Goal: Navigation & Orientation: Find specific page/section

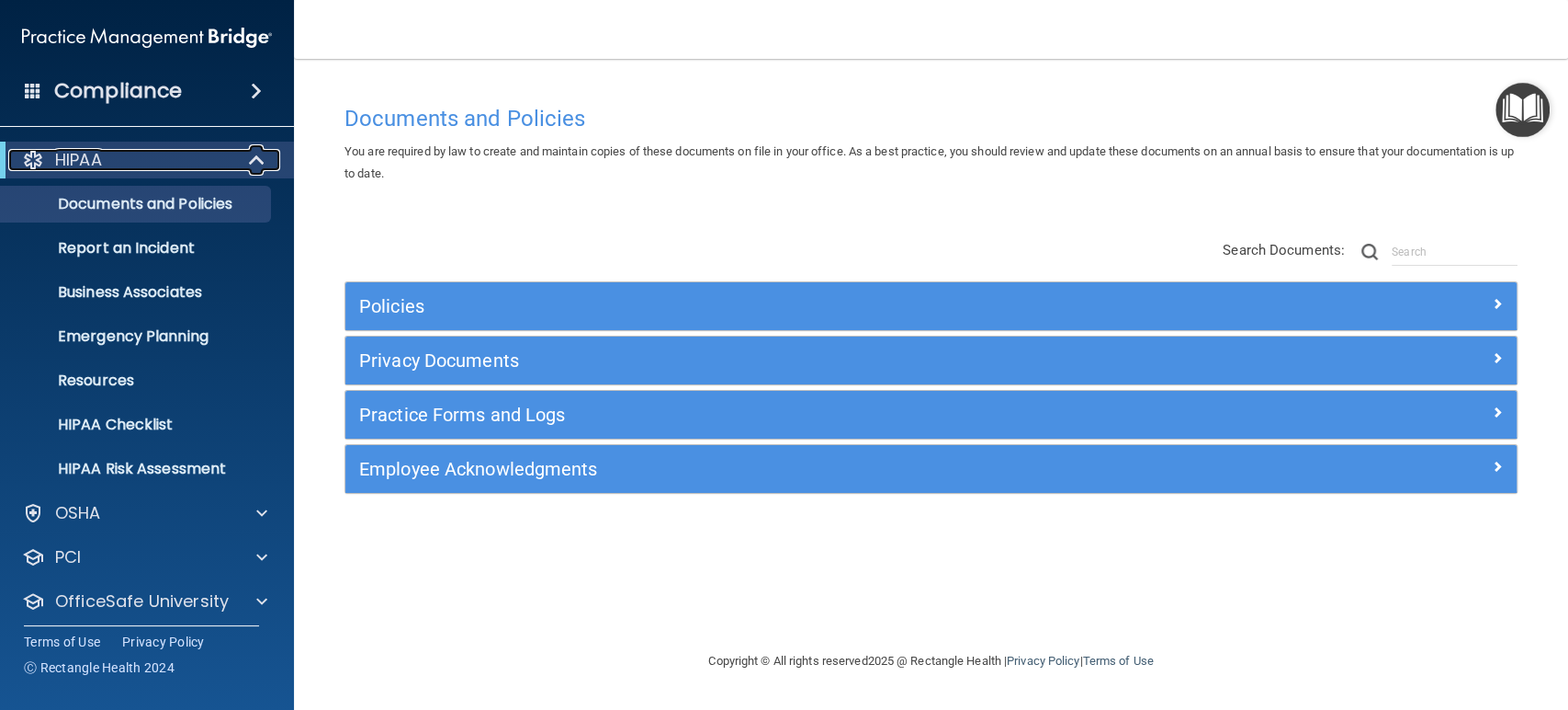
click at [243, 157] on div at bounding box center [257, 160] width 45 height 22
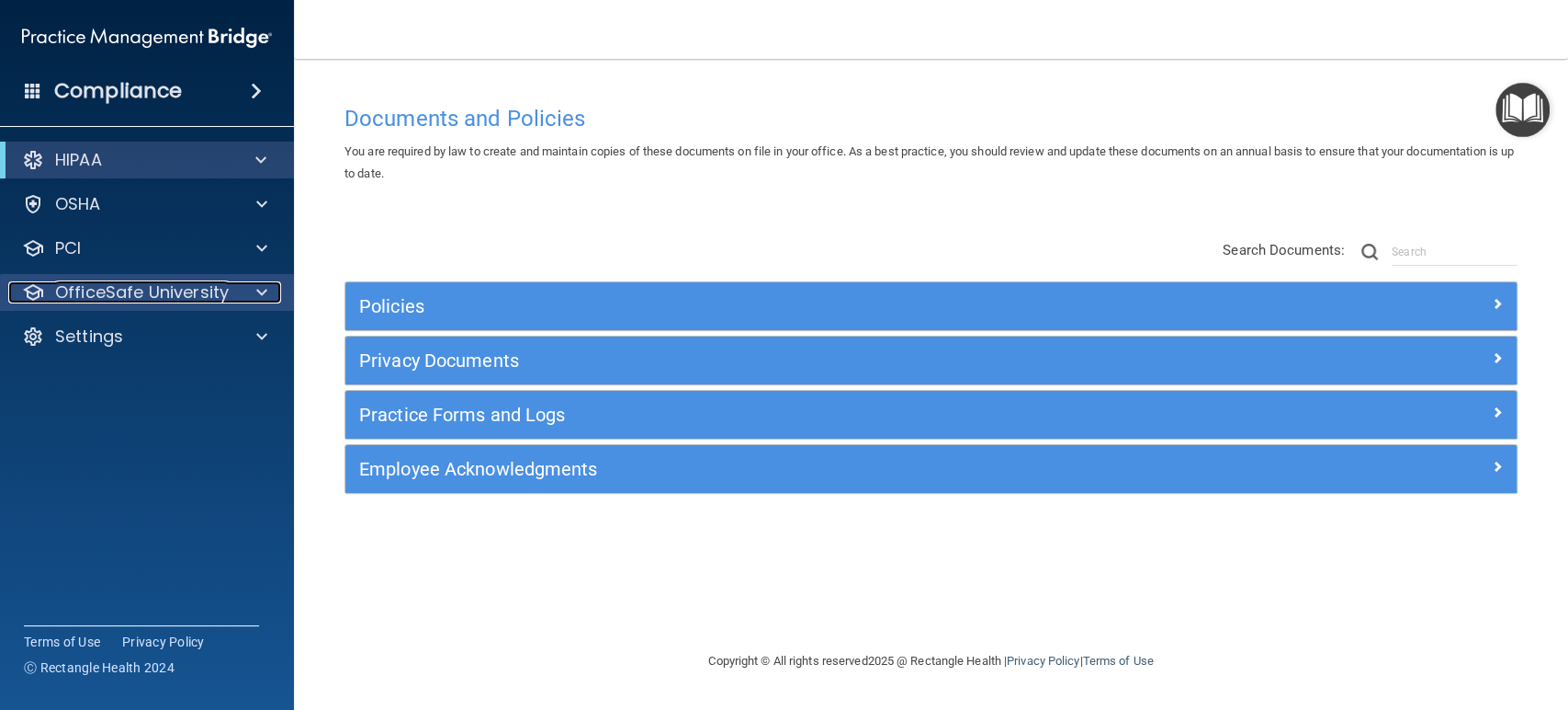
click at [261, 293] on span at bounding box center [262, 293] width 11 height 22
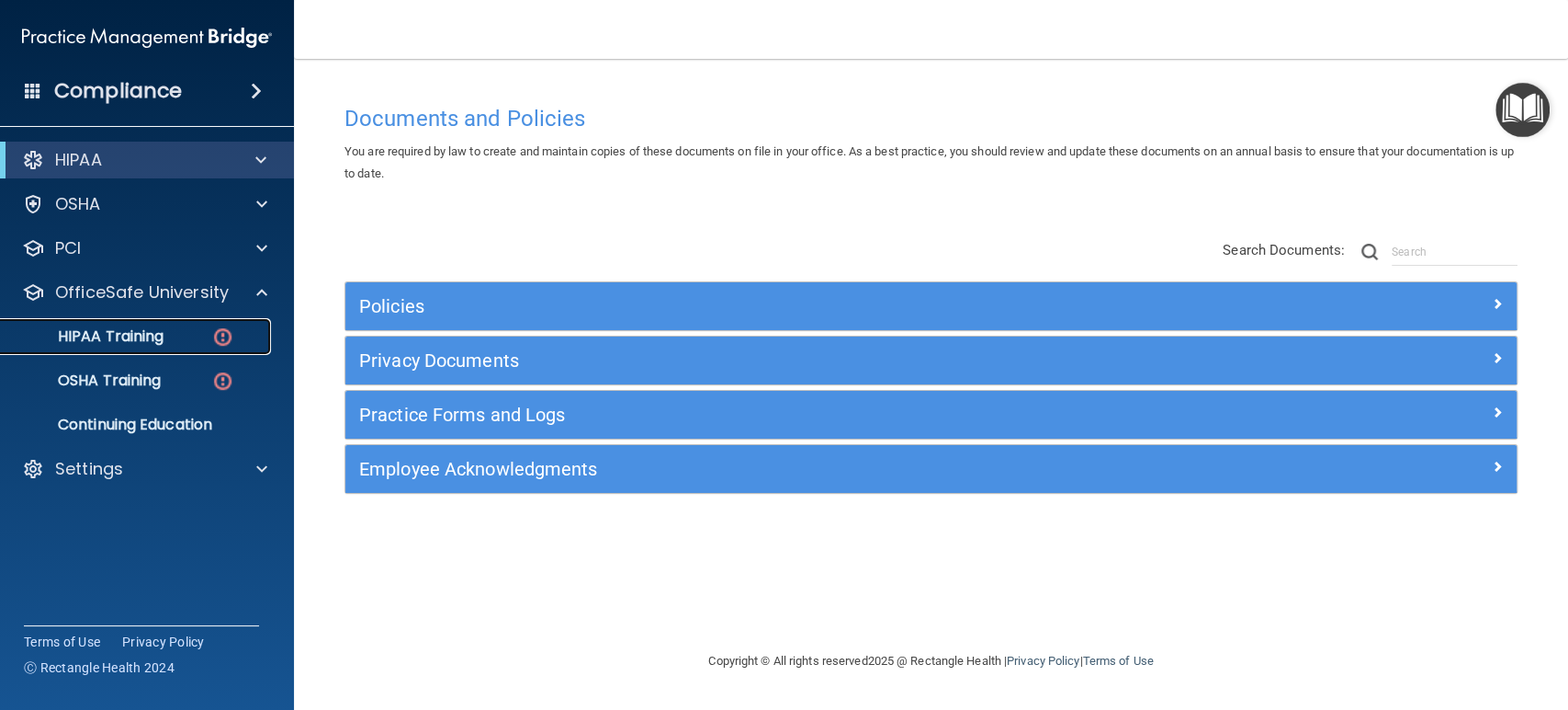
click at [192, 336] on div "HIPAA Training" at bounding box center [138, 336] width 251 height 18
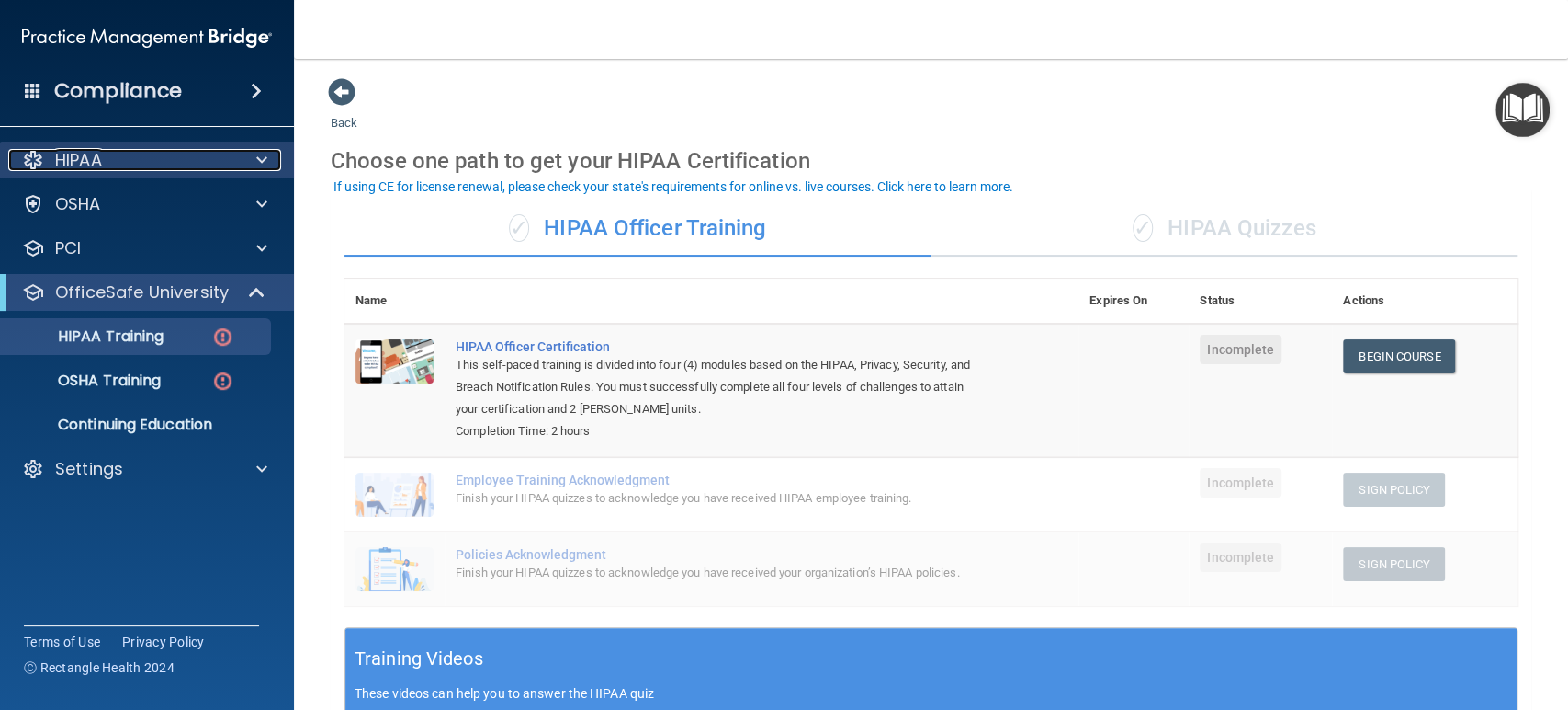
click at [257, 152] on span at bounding box center [262, 160] width 11 height 22
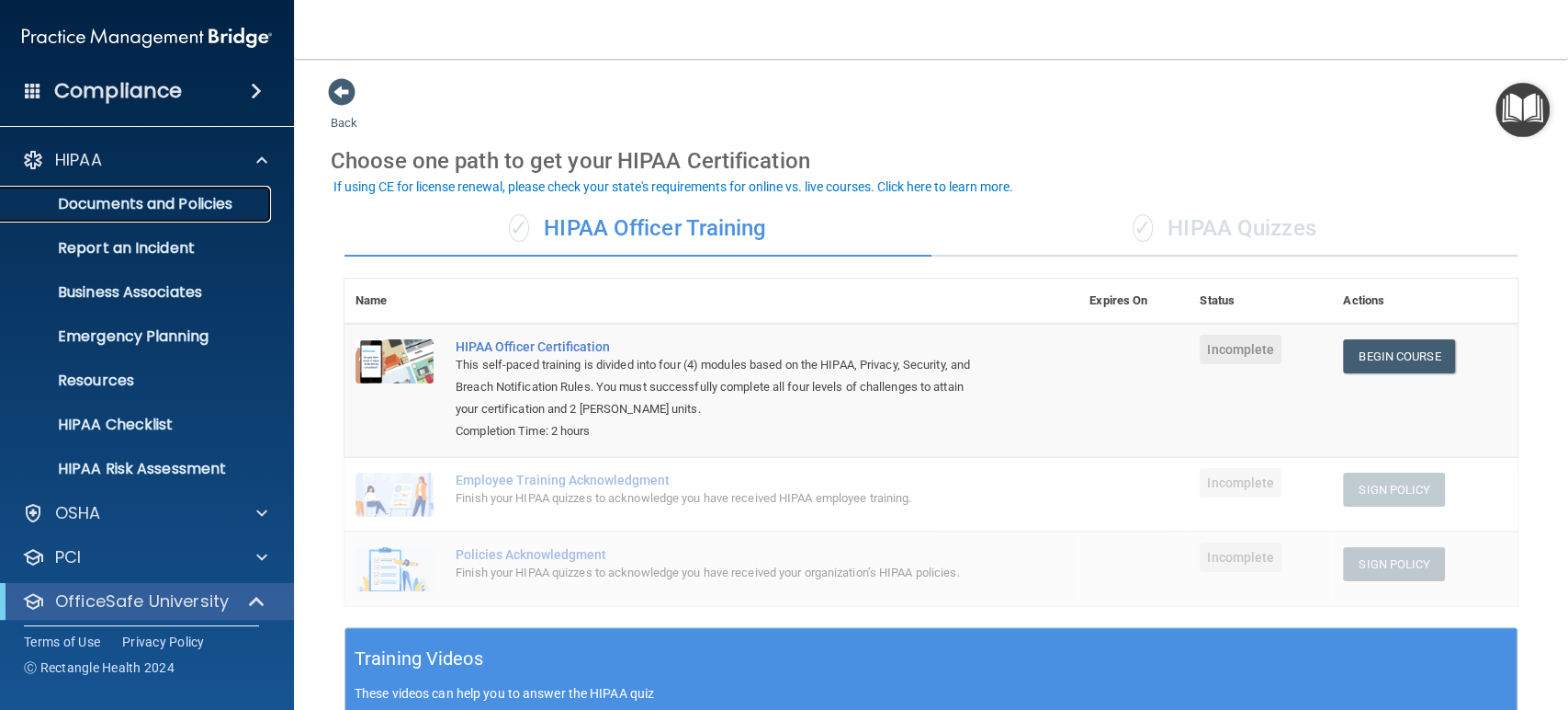
click at [228, 197] on p "Documents and Policies" at bounding box center [138, 204] width 251 height 18
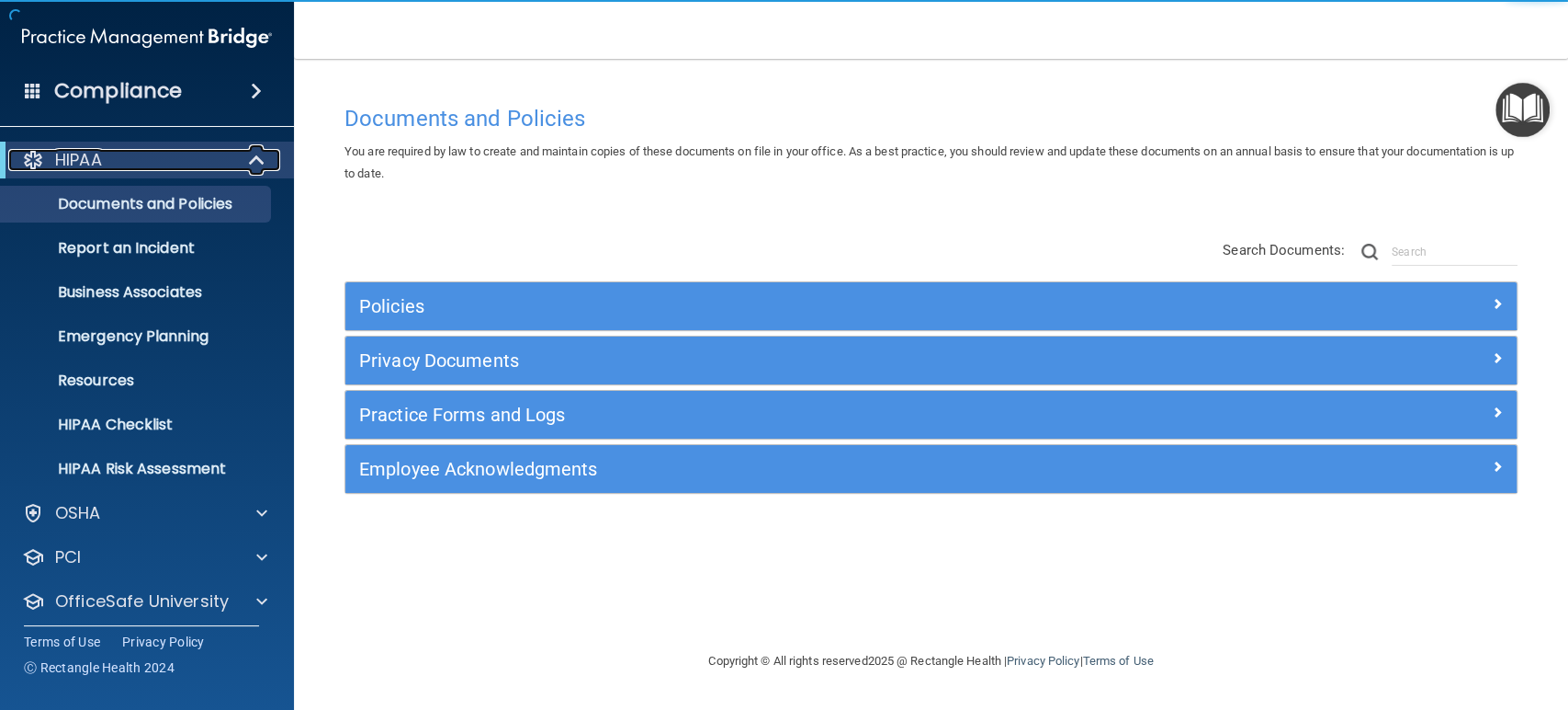
click at [259, 159] on span at bounding box center [258, 160] width 16 height 22
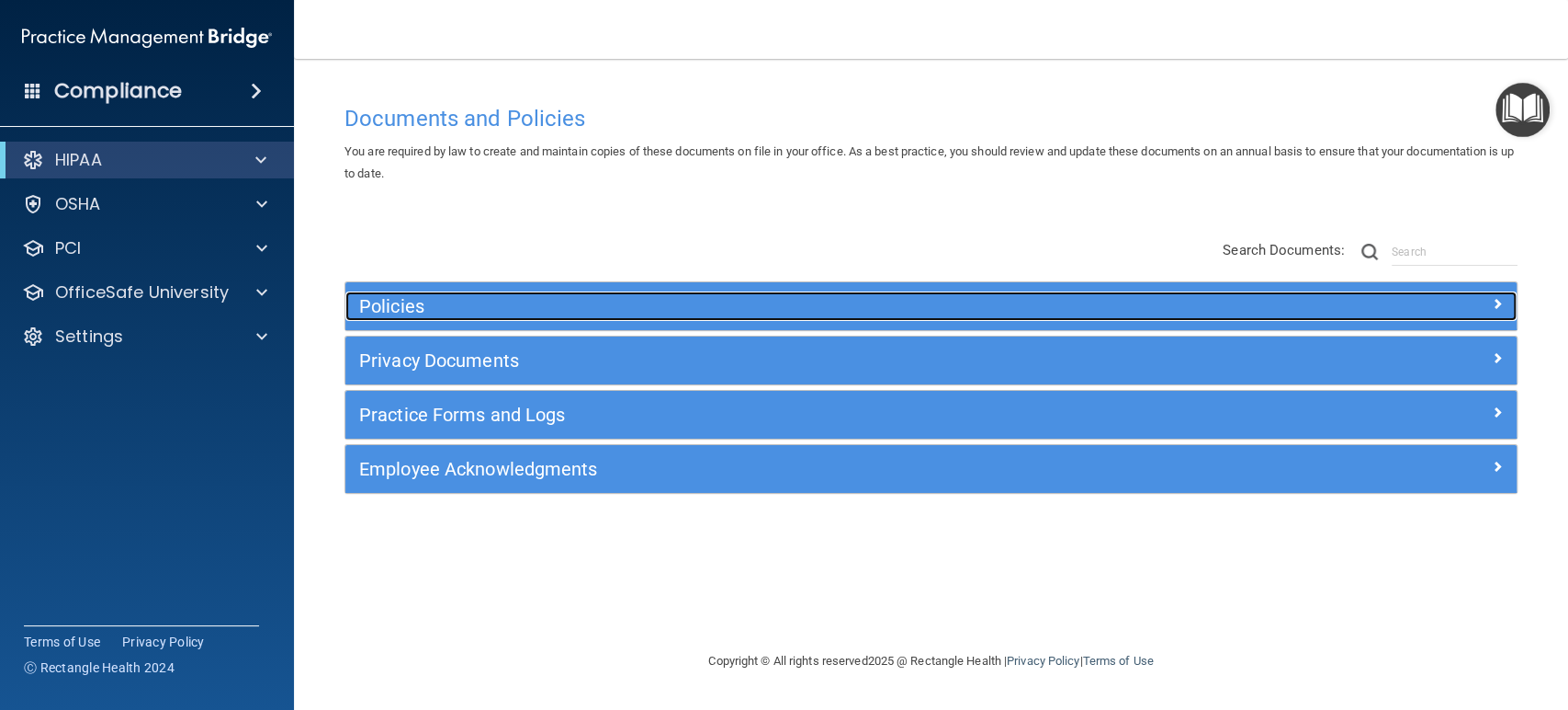
click at [407, 307] on h5 "Policies" at bounding box center [784, 307] width 851 height 20
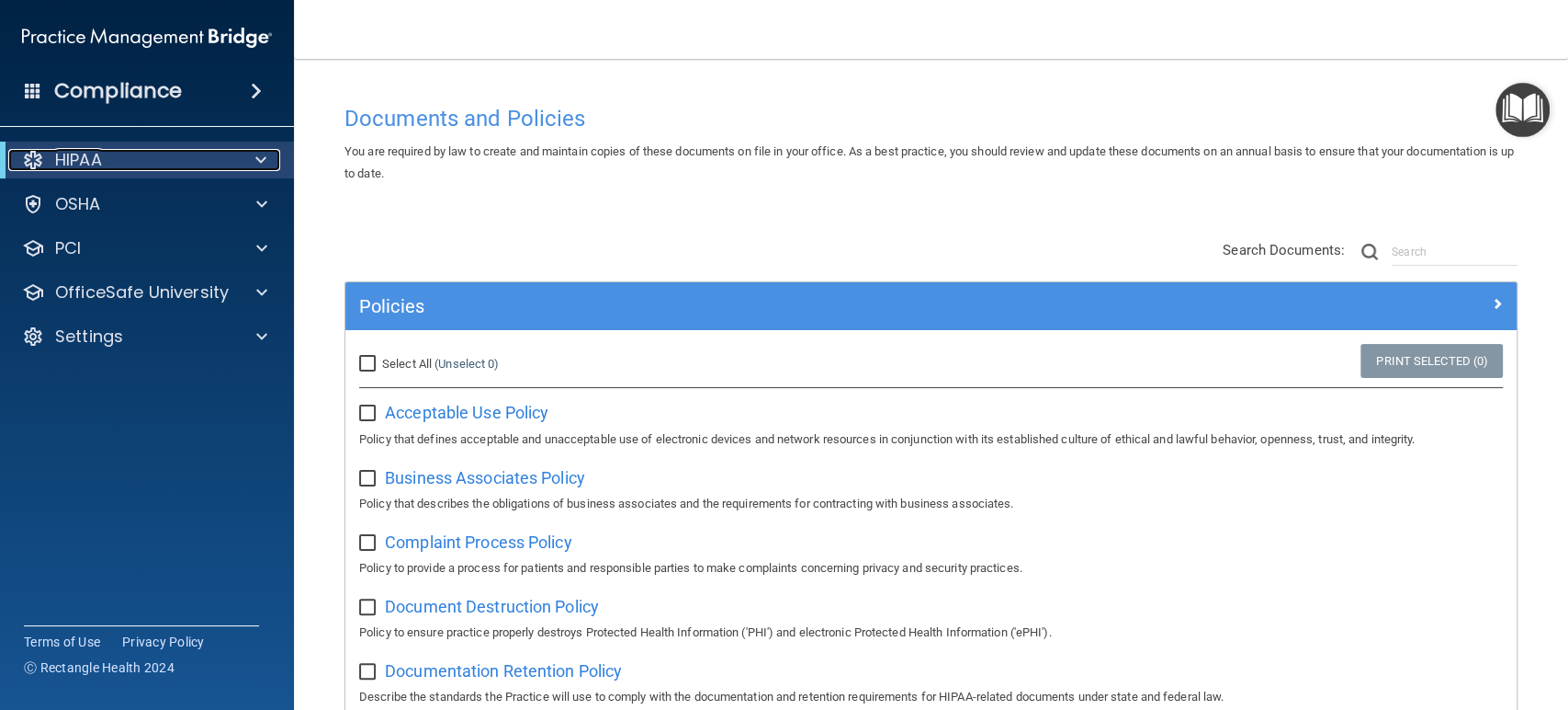
click at [250, 166] on div at bounding box center [257, 160] width 45 height 22
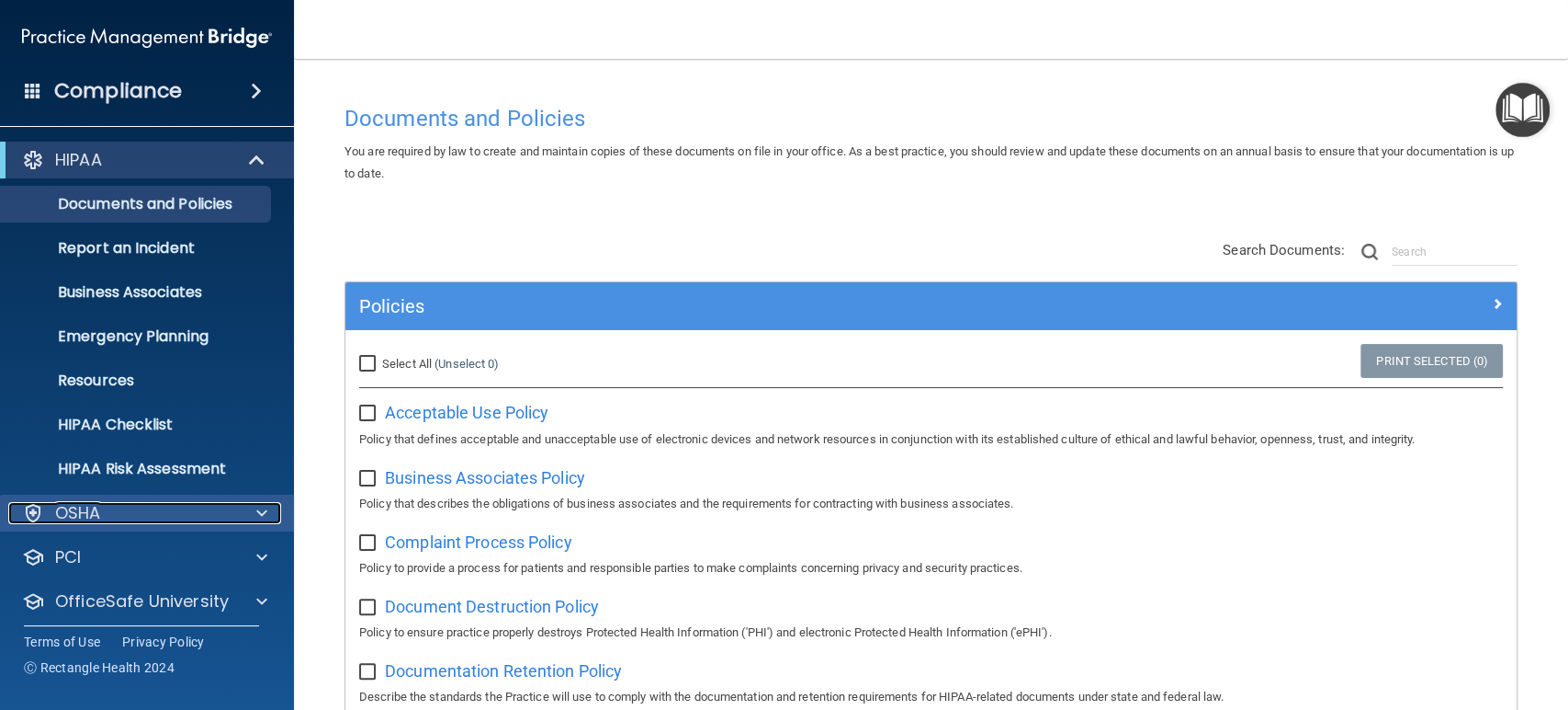
click at [236, 502] on div at bounding box center [259, 513] width 46 height 22
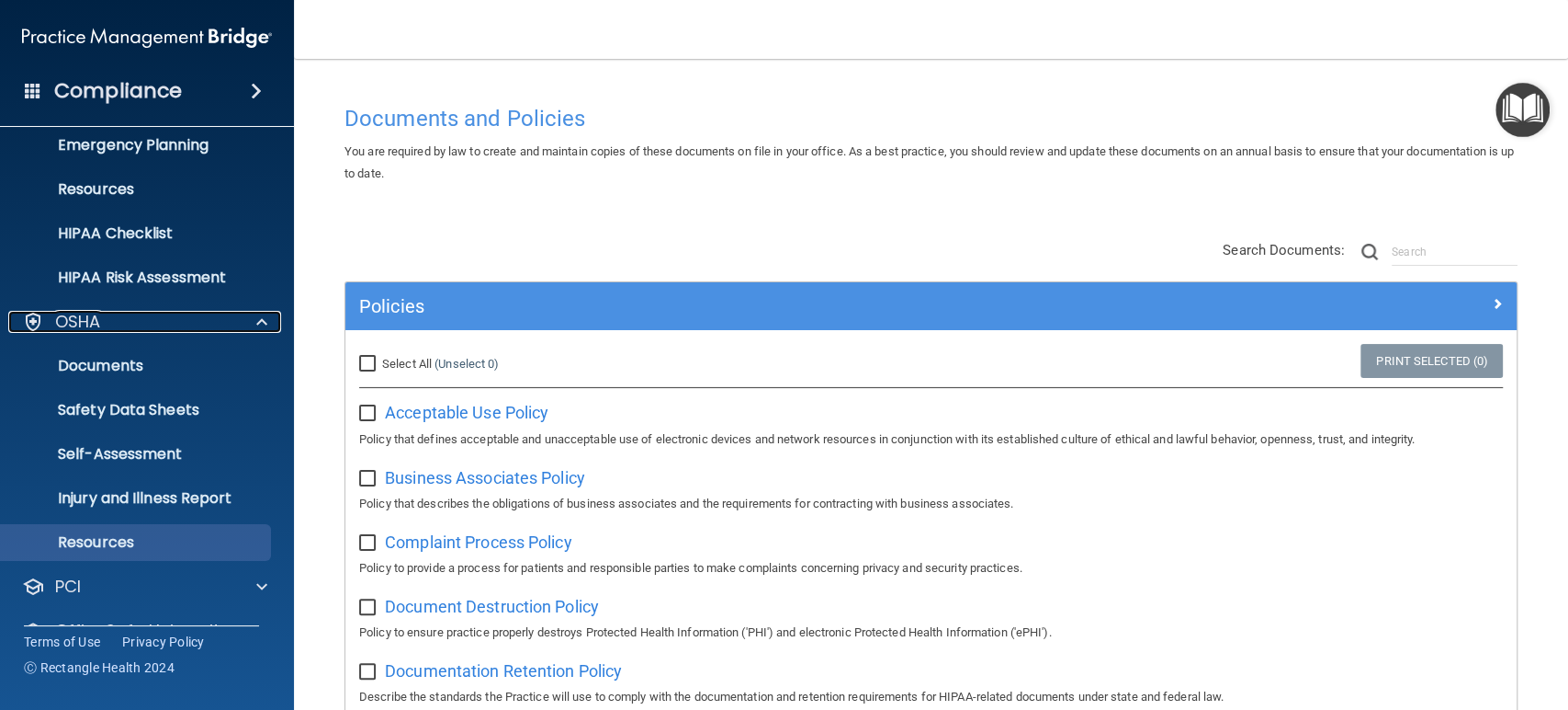
scroll to position [68, 0]
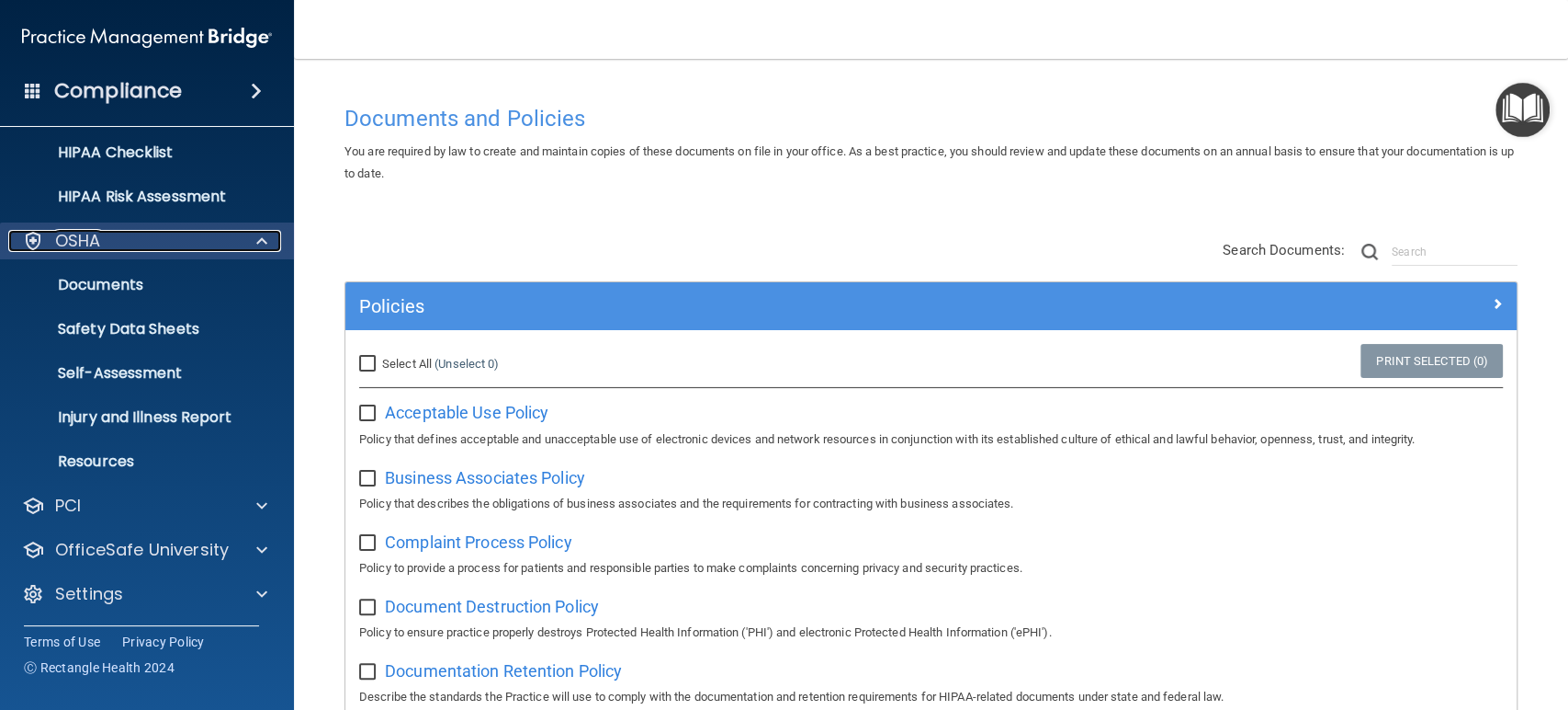
click at [255, 232] on div at bounding box center [259, 241] width 46 height 22
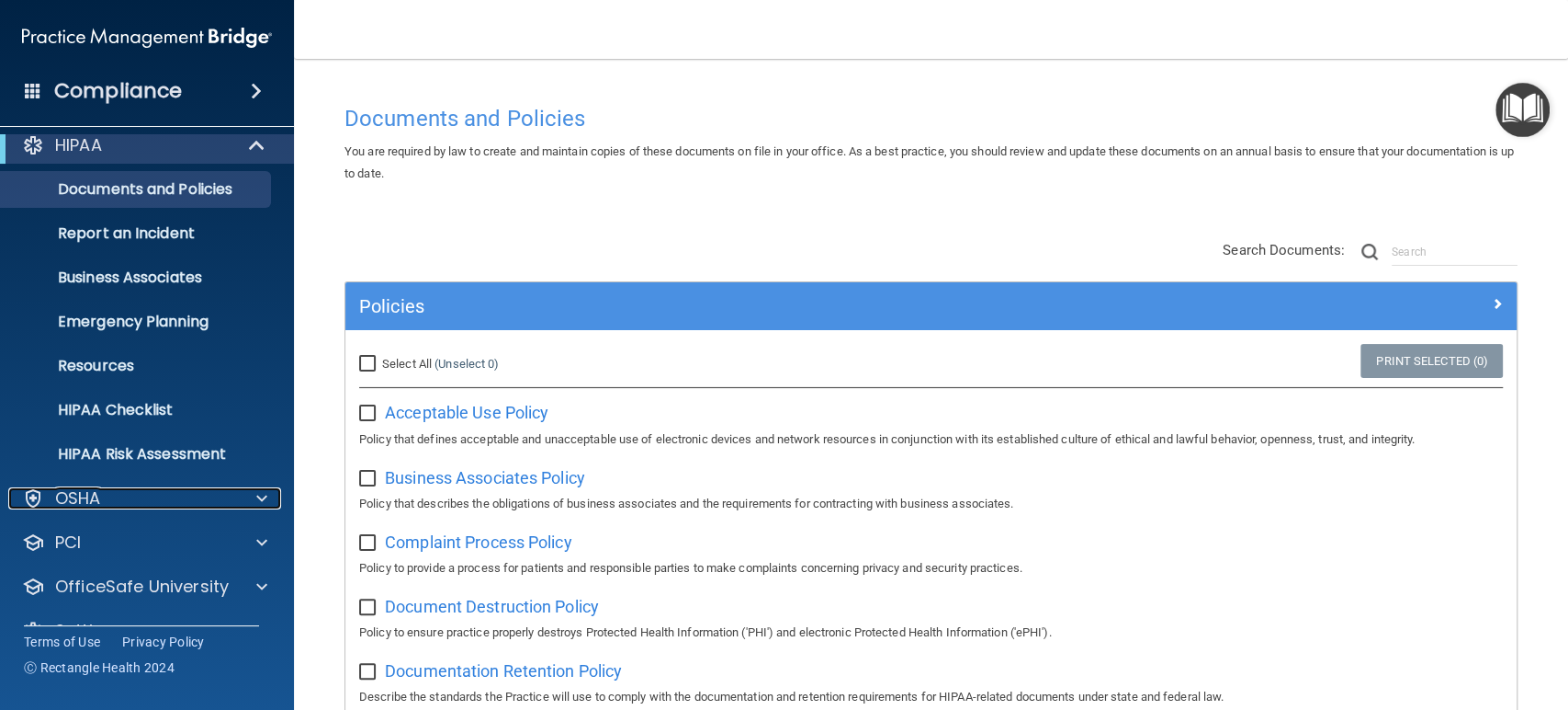
scroll to position [0, 0]
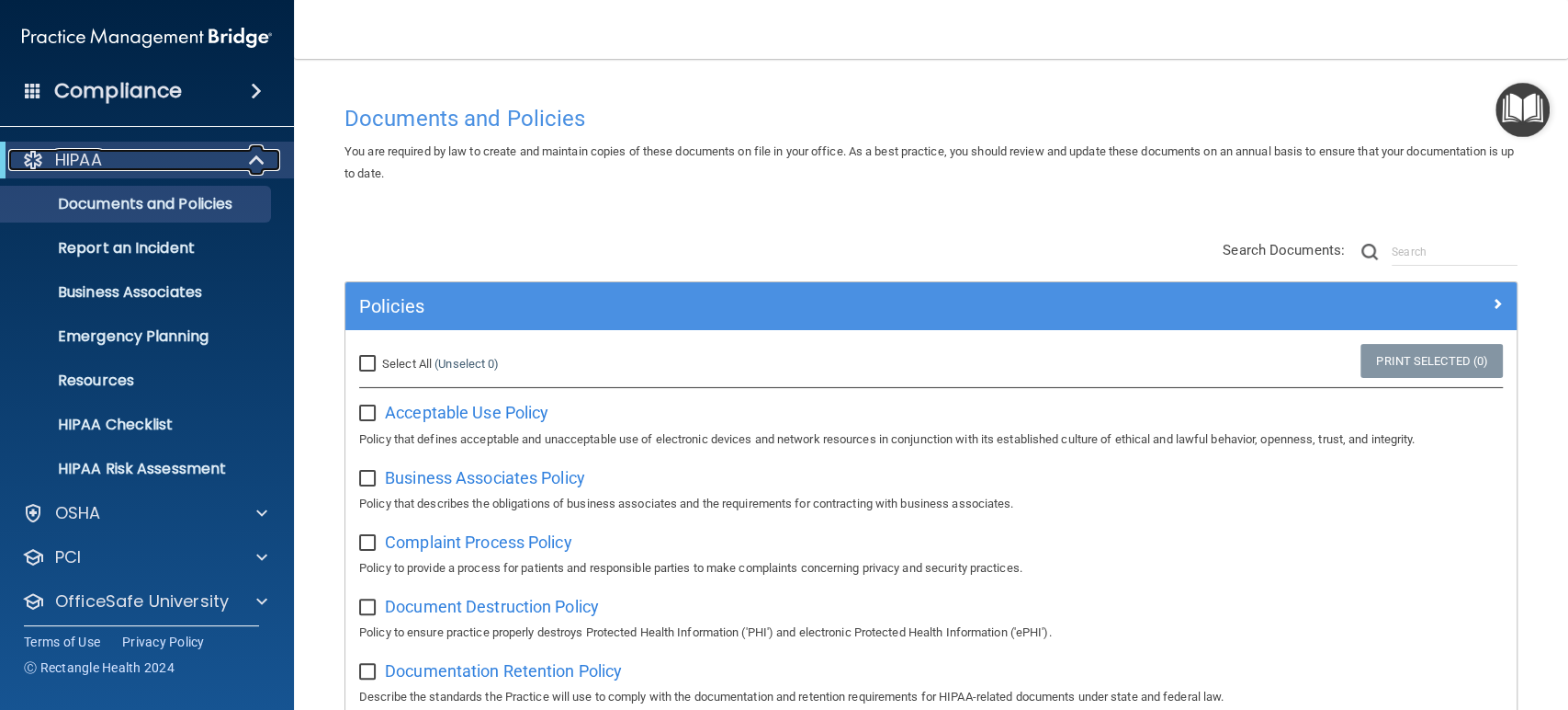
click at [253, 162] on span at bounding box center [258, 160] width 16 height 22
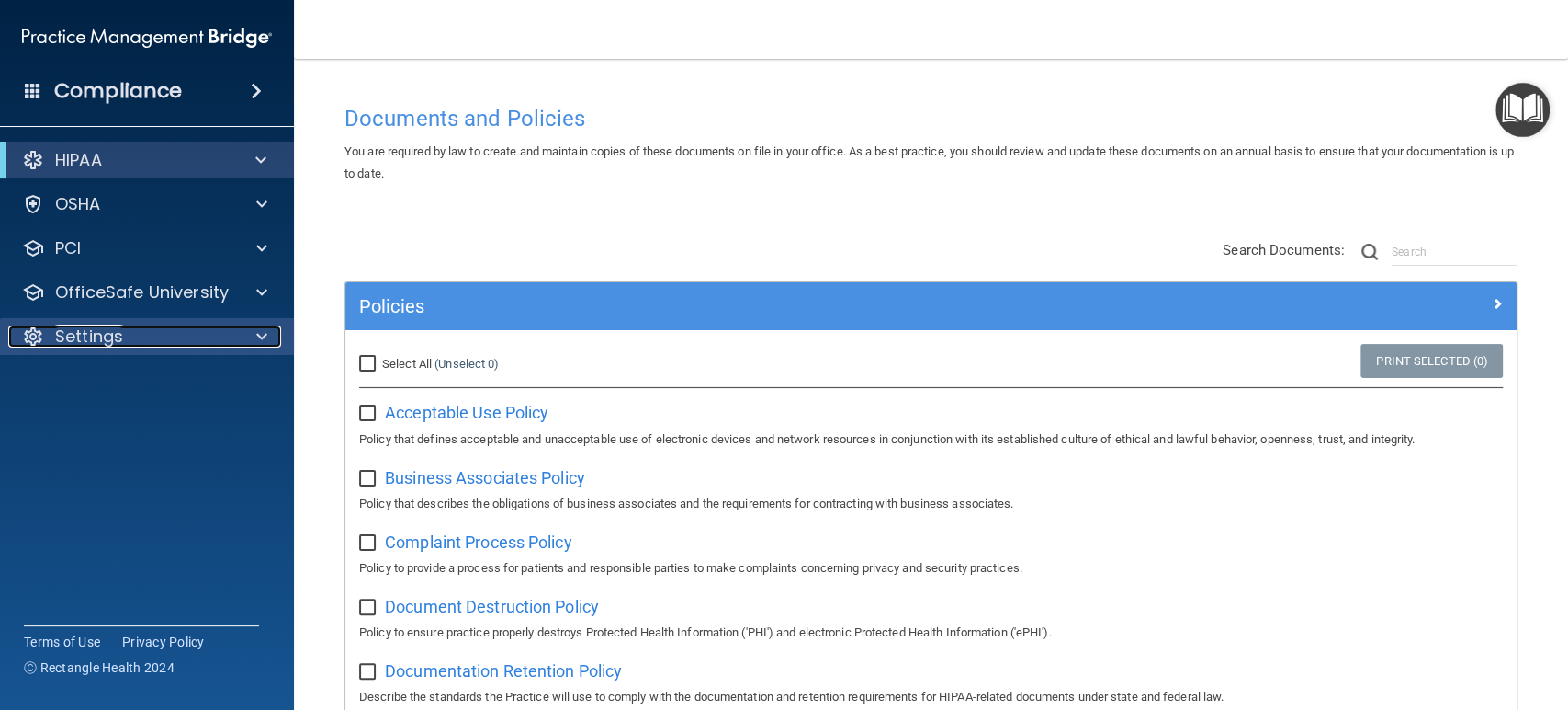
click at [262, 330] on span at bounding box center [262, 336] width 11 height 22
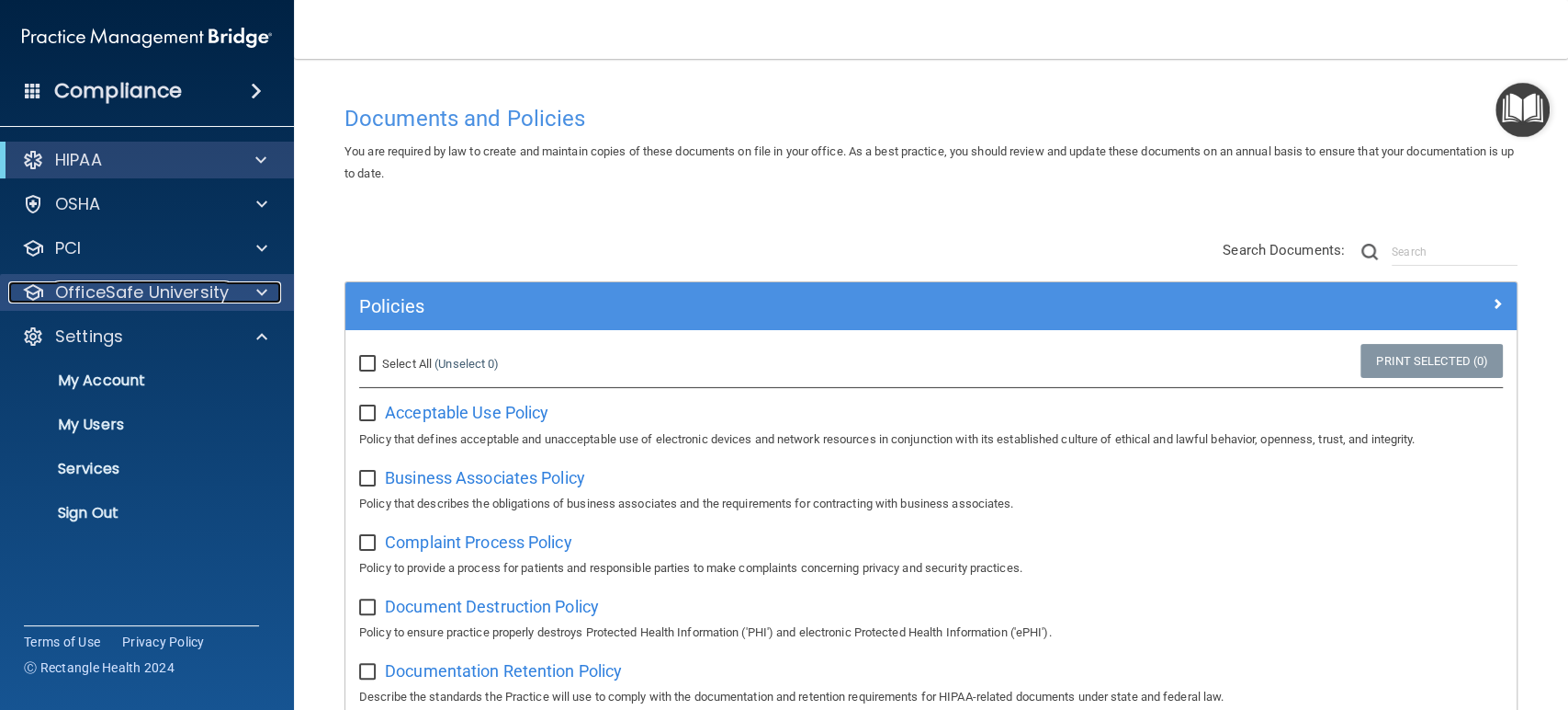
click at [273, 299] on div at bounding box center [259, 293] width 46 height 22
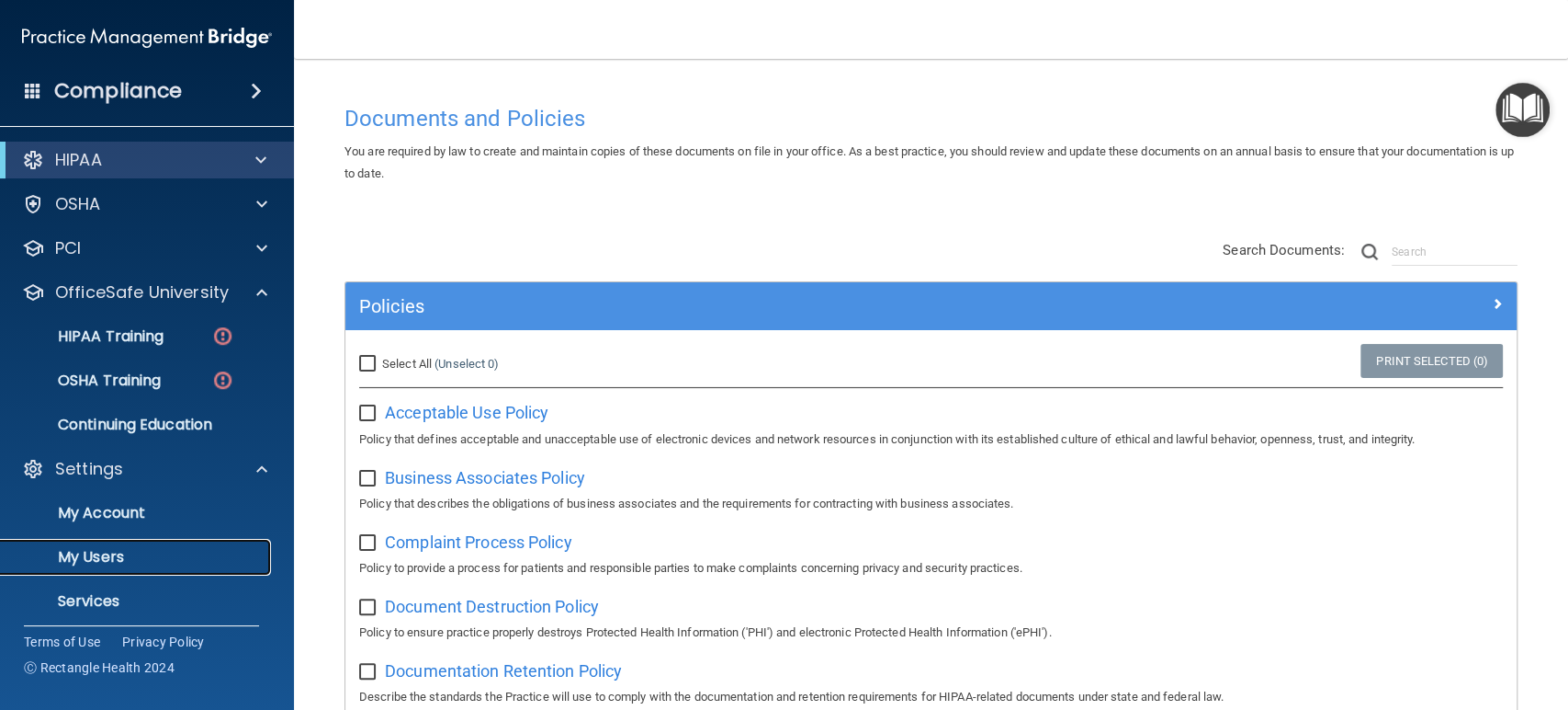
click at [179, 552] on p "My Users" at bounding box center [138, 557] width 251 height 18
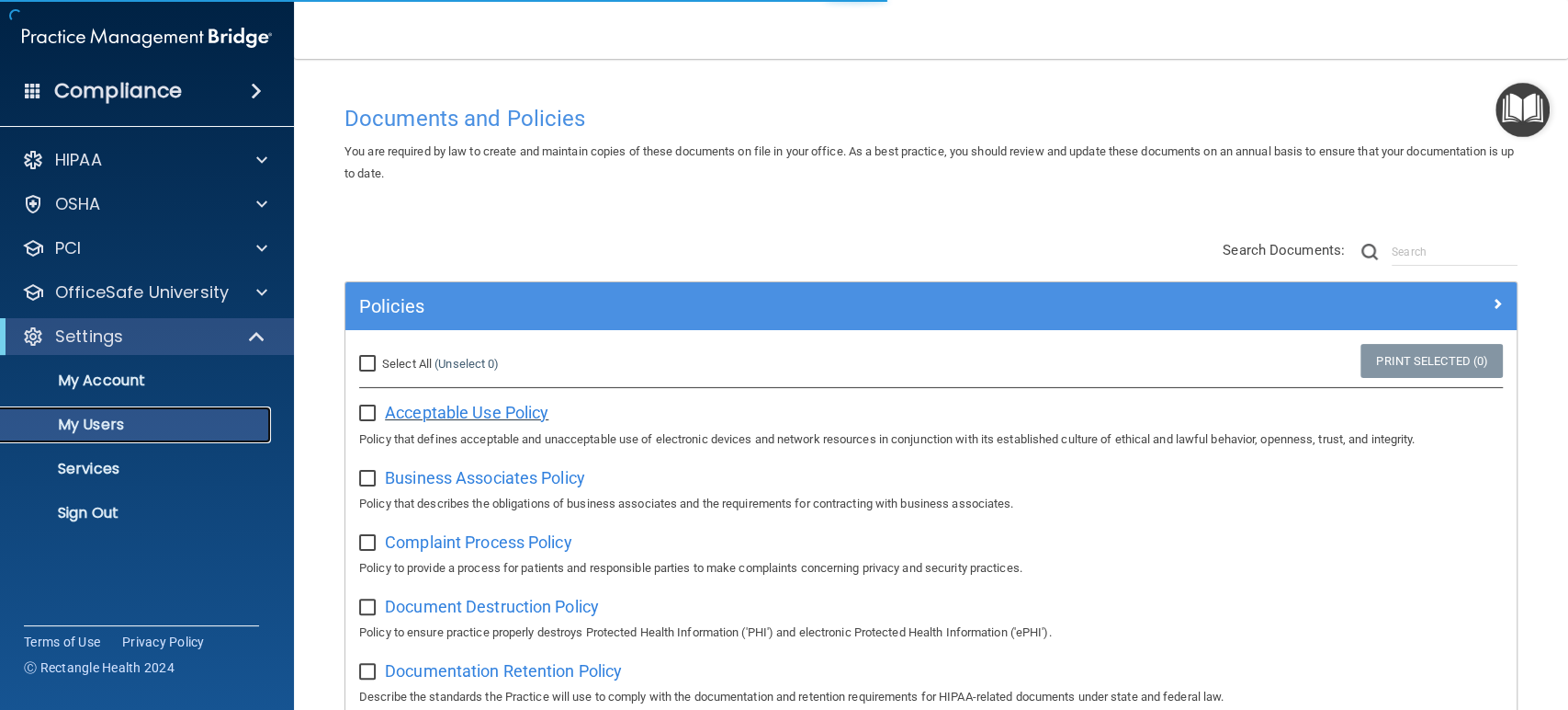
select select "20"
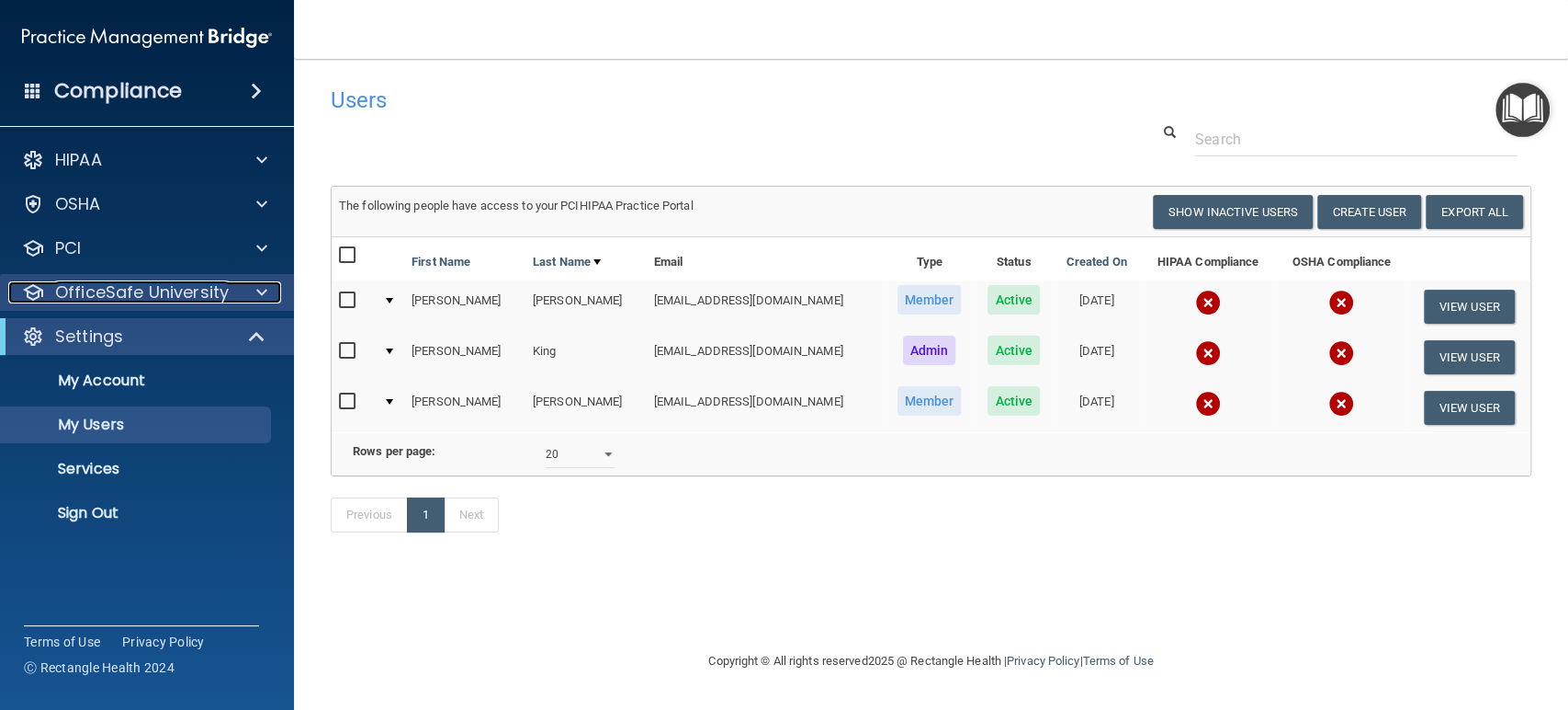
click at [268, 293] on div at bounding box center [259, 293] width 46 height 22
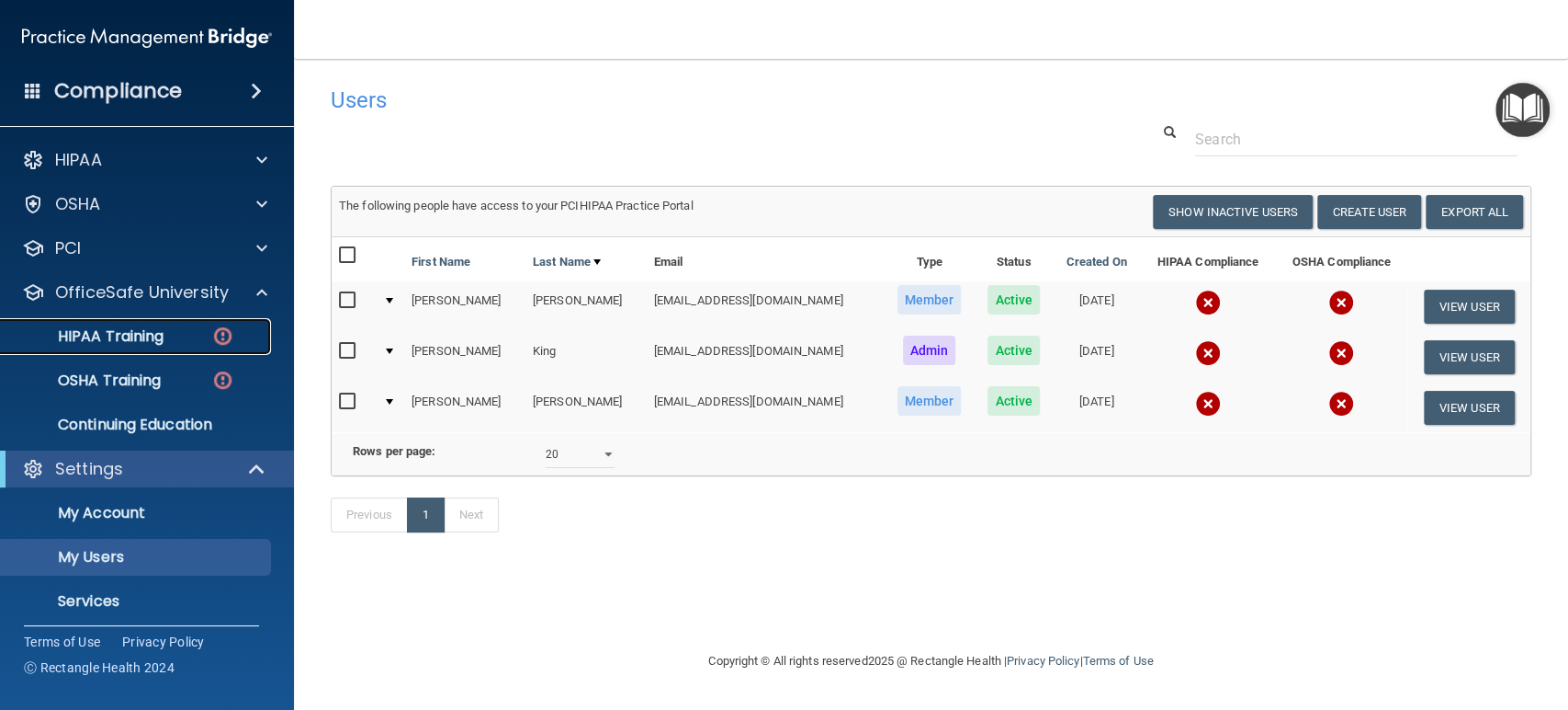
click at [176, 332] on div "HIPAA Training" at bounding box center [138, 336] width 251 height 18
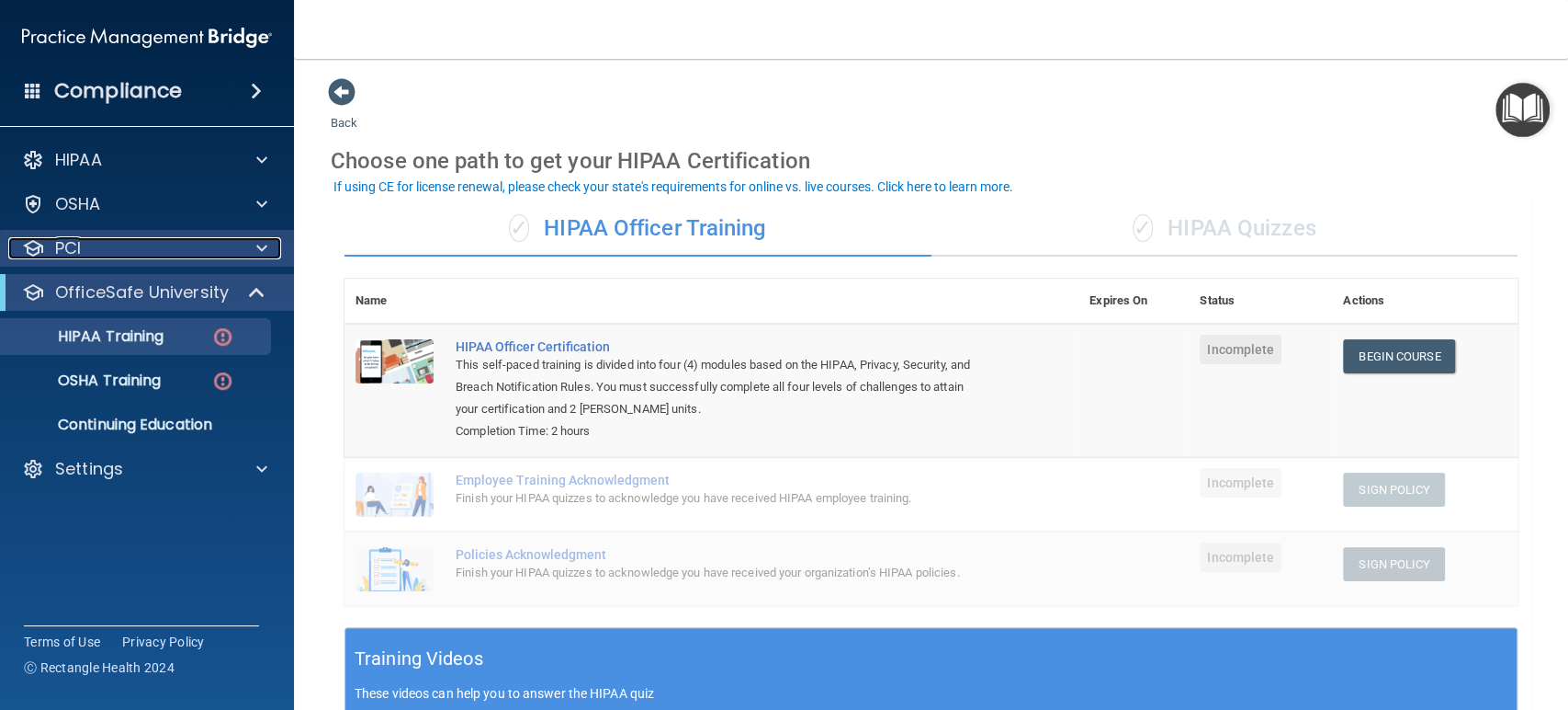
click at [238, 249] on div at bounding box center [259, 248] width 46 height 22
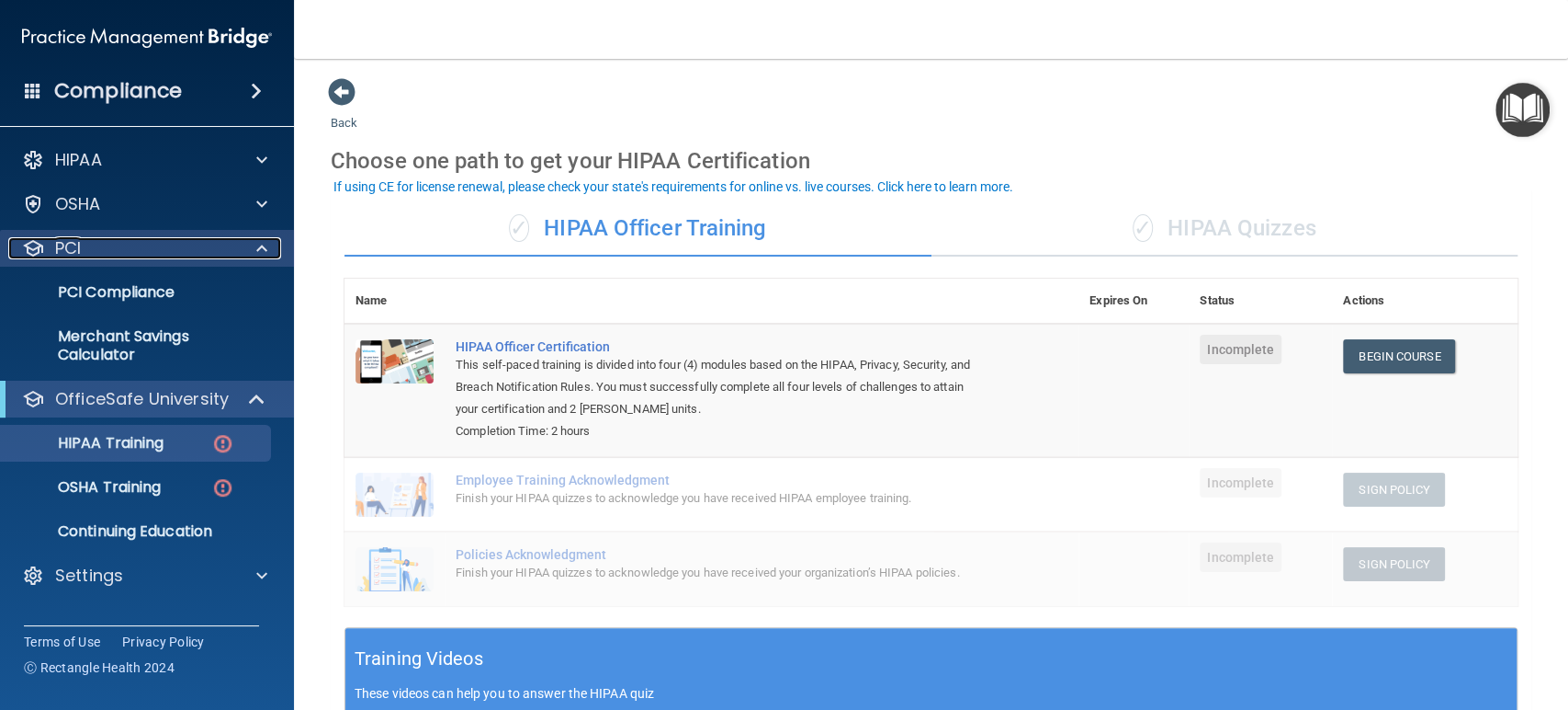
click at [246, 245] on div at bounding box center [259, 248] width 46 height 22
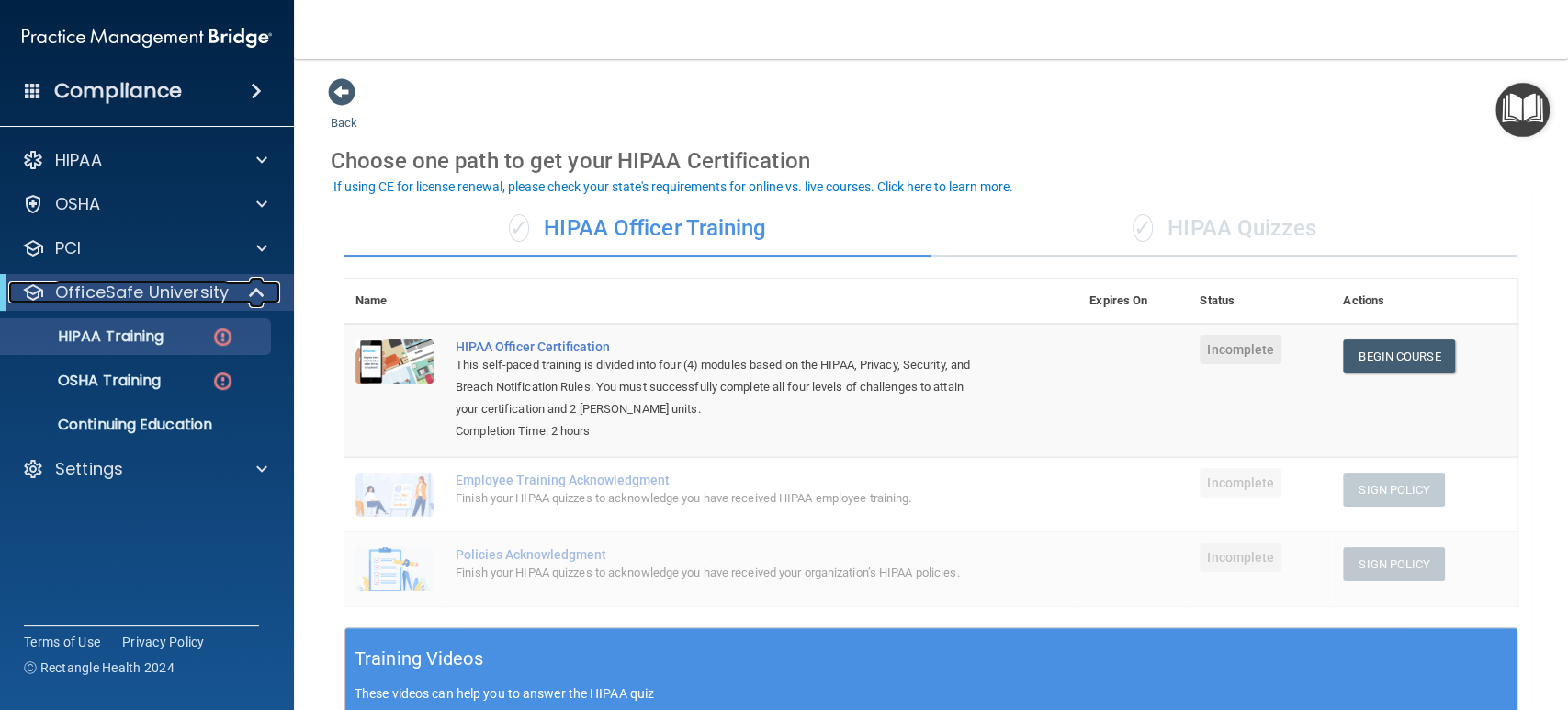
click at [255, 292] on span at bounding box center [258, 293] width 16 height 22
